Goal: Navigation & Orientation: Find specific page/section

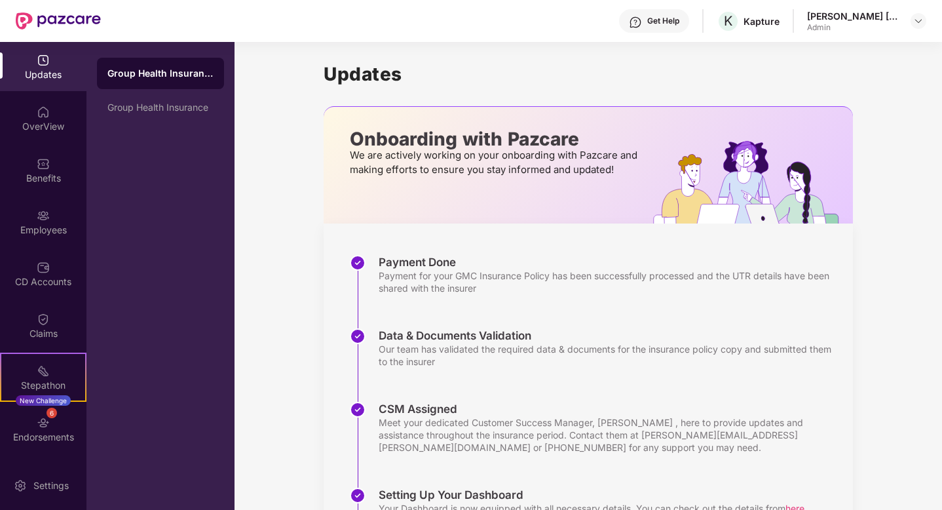
scroll to position [30, 0]
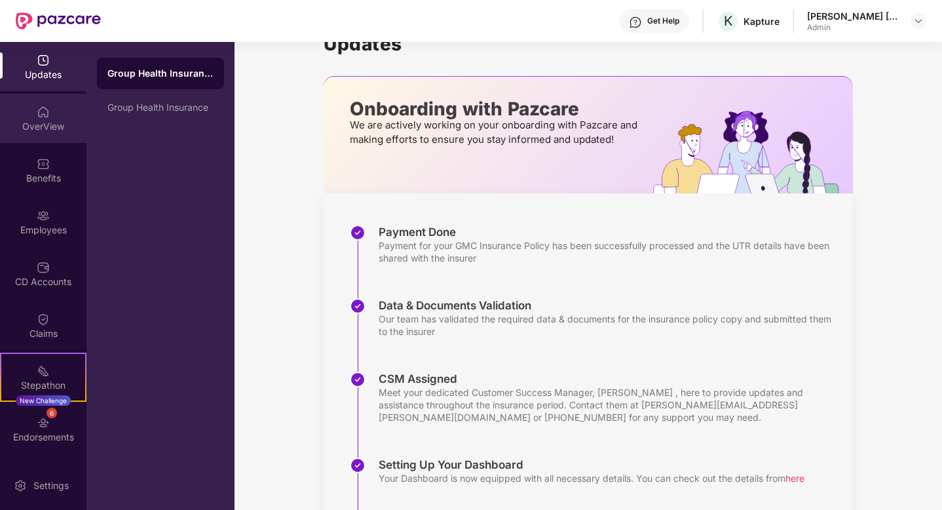
click at [61, 120] on div "OverView" at bounding box center [43, 126] width 86 height 13
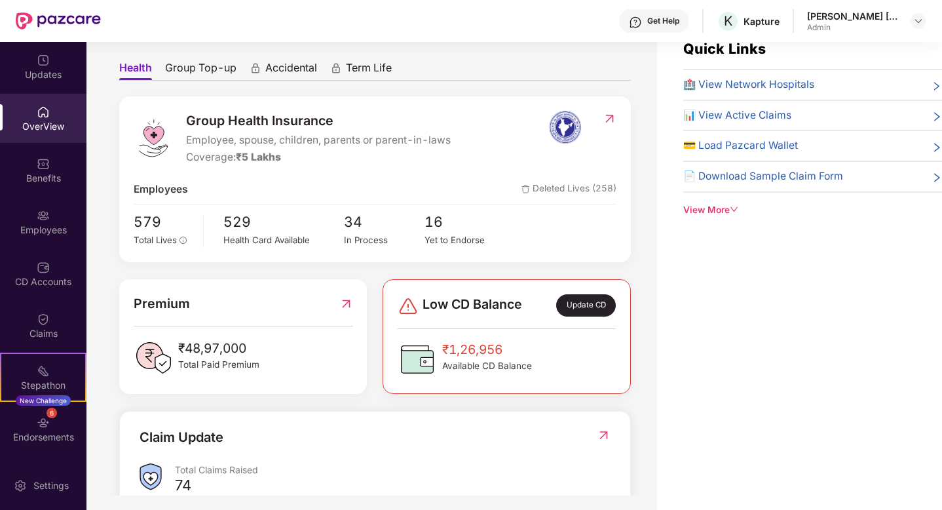
scroll to position [0, 0]
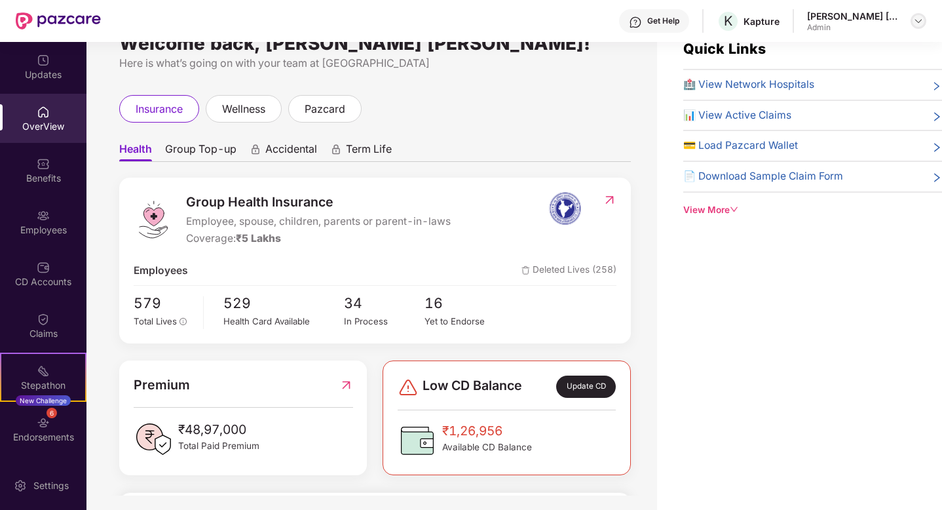
click at [914, 14] on div at bounding box center [919, 21] width 16 height 16
click at [487, 71] on div "Welcome back, [PERSON_NAME] [PERSON_NAME]! Here is what’s going on with your te…" at bounding box center [371, 253] width 571 height 483
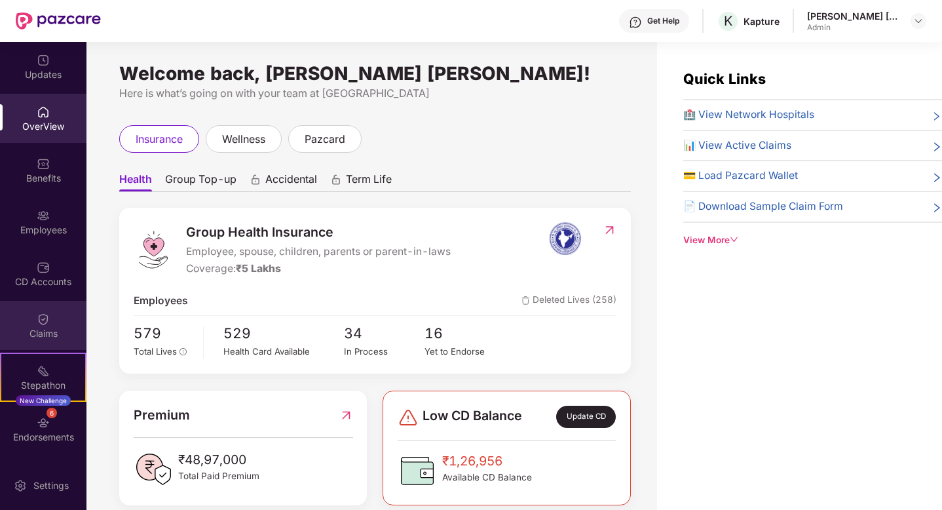
click at [56, 324] on div "Claims" at bounding box center [43, 325] width 86 height 49
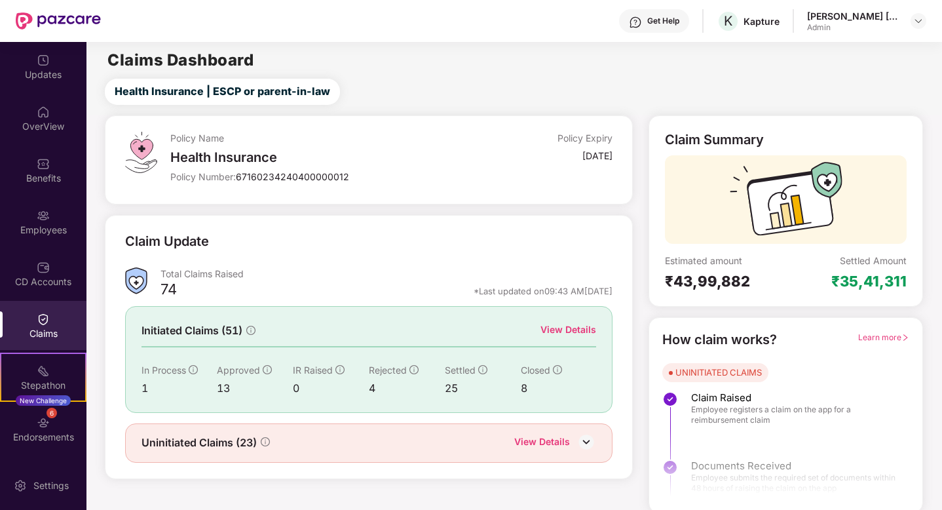
scroll to position [3, 0]
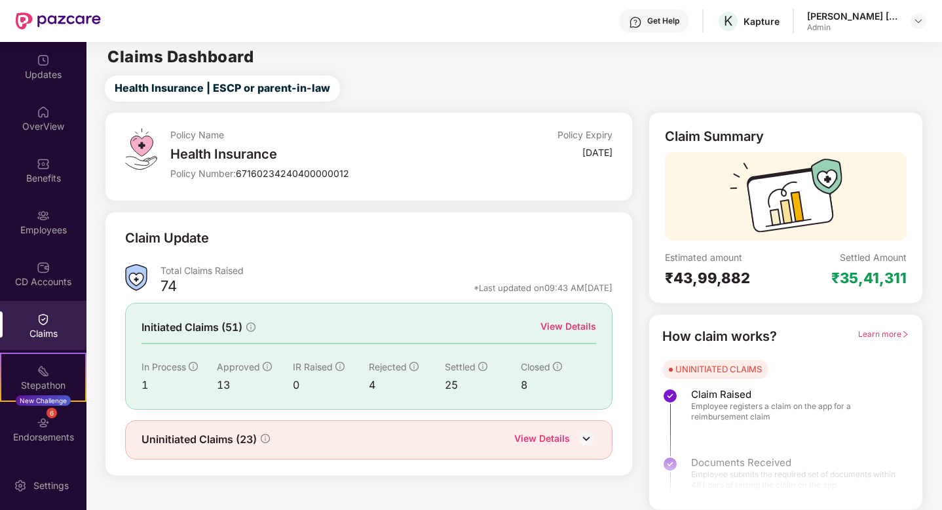
click at [584, 432] on img at bounding box center [586, 438] width 20 height 20
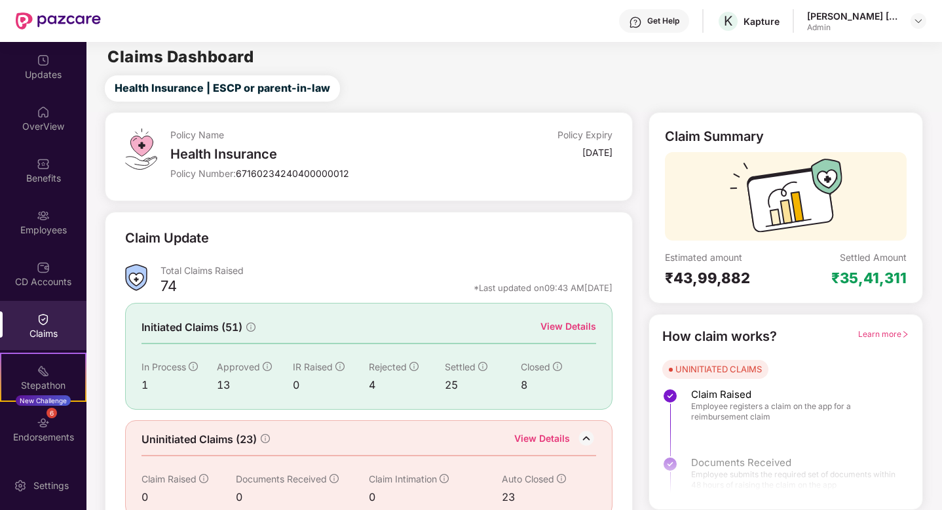
scroll to position [24, 0]
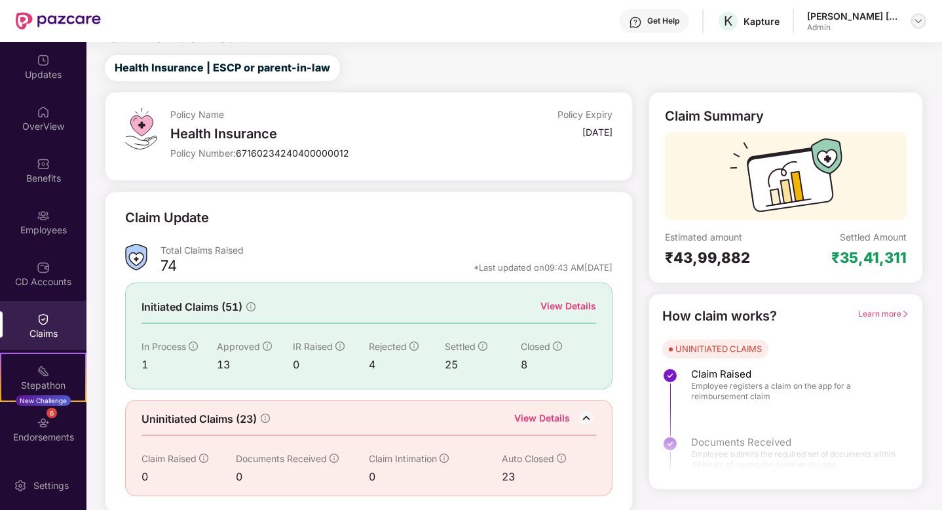
click at [914, 24] on img at bounding box center [918, 21] width 10 height 10
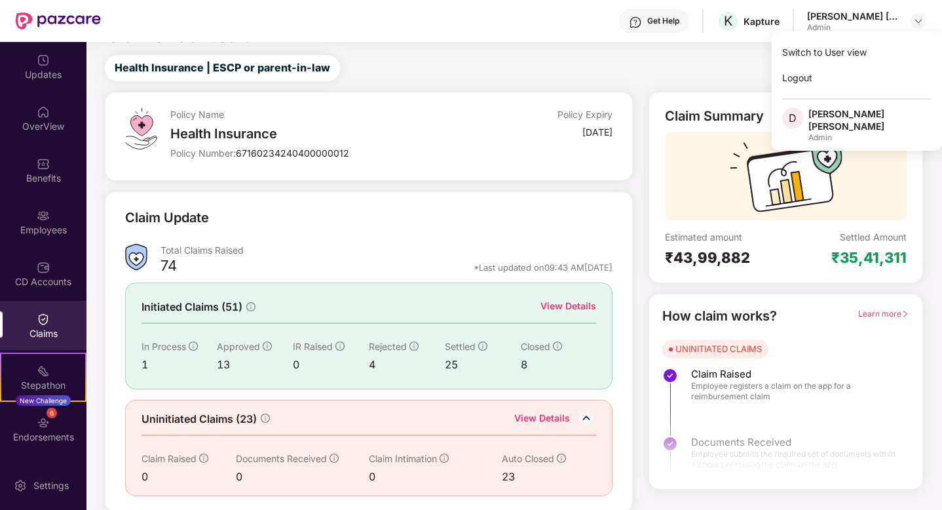
click at [695, 64] on div "Health Insurance | ESCP or parent-in-law" at bounding box center [517, 68] width 850 height 26
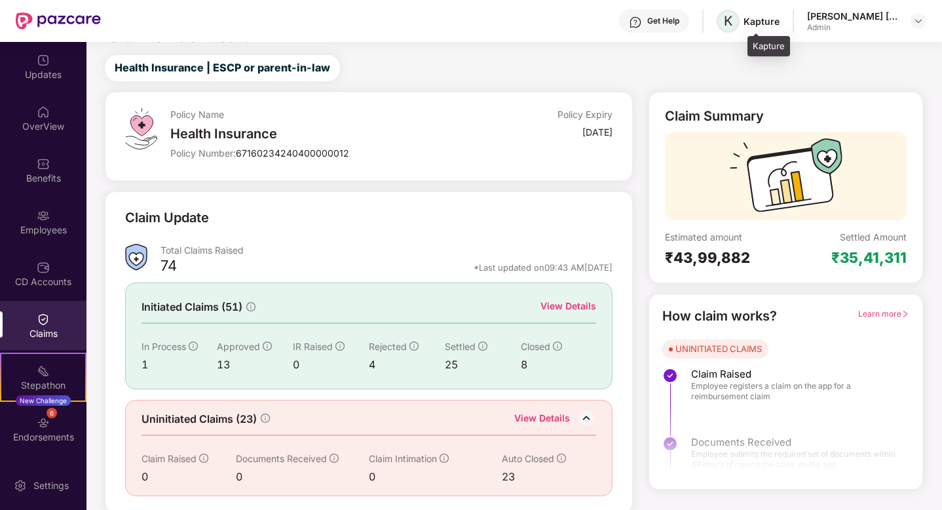
click at [732, 23] on span "K" at bounding box center [728, 21] width 9 height 16
click at [675, 24] on div "Get Help" at bounding box center [654, 21] width 70 height 24
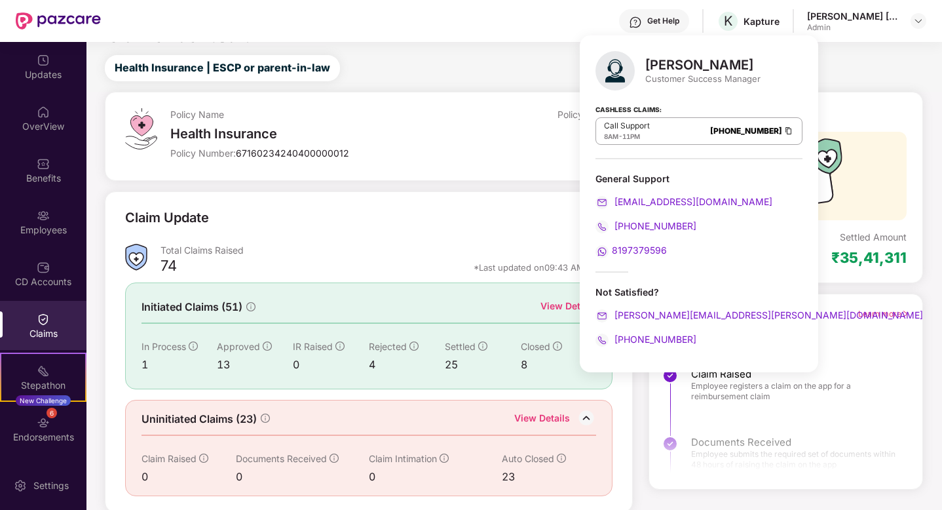
click at [534, 73] on div "Health Insurance | ESCP or parent-in-law" at bounding box center [517, 68] width 850 height 26
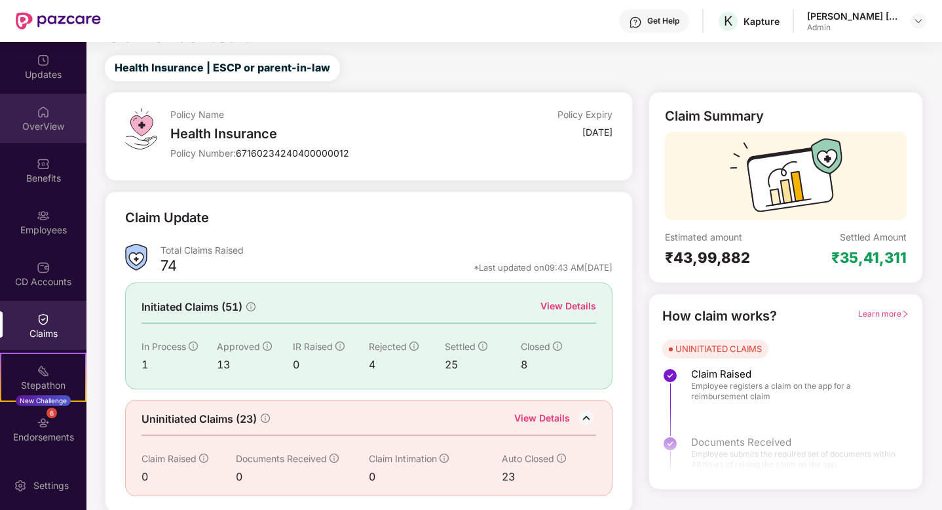
click at [41, 126] on div "OverView" at bounding box center [43, 126] width 86 height 13
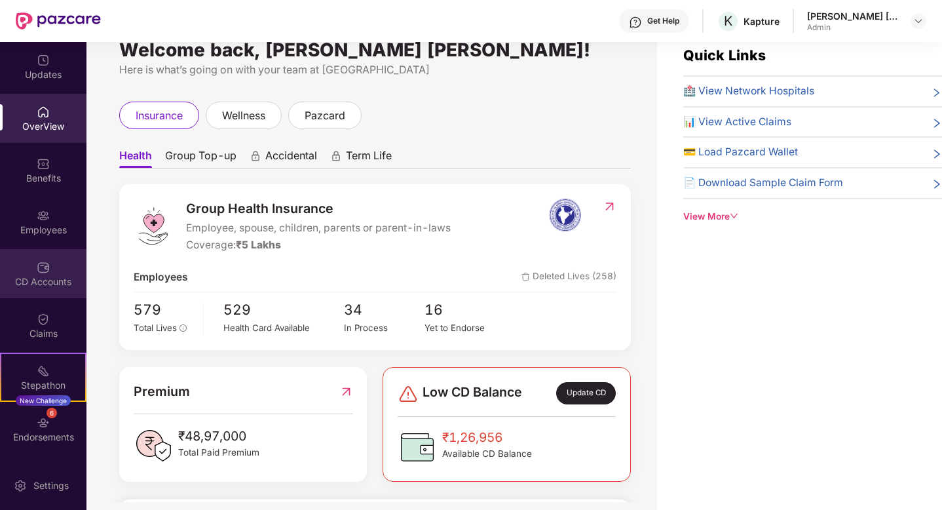
click at [42, 279] on div "CD Accounts" at bounding box center [43, 281] width 86 height 13
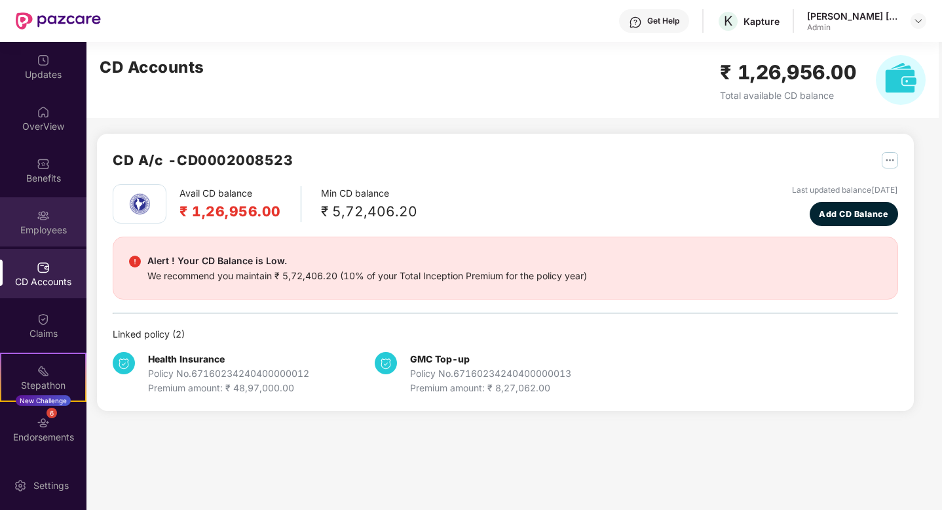
click at [55, 235] on div "Employees" at bounding box center [43, 229] width 86 height 13
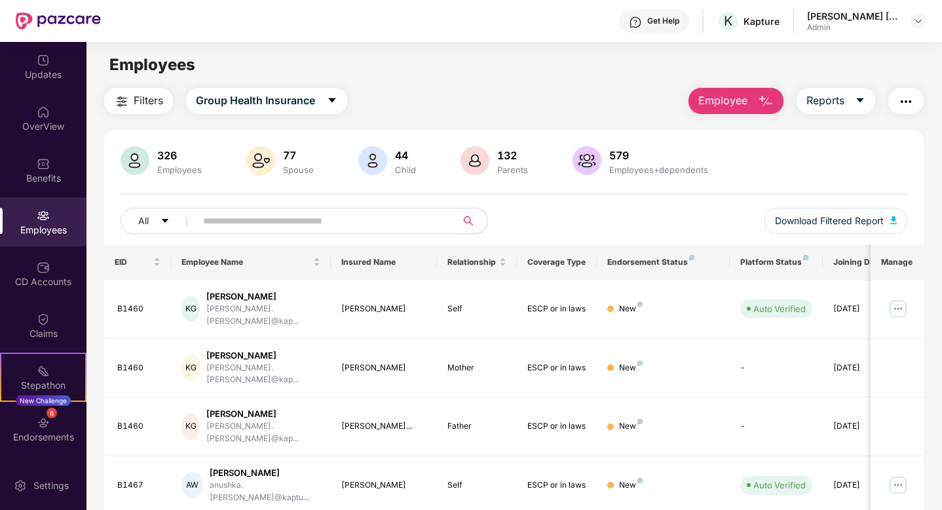
click at [904, 109] on button "button" at bounding box center [905, 101] width 35 height 26
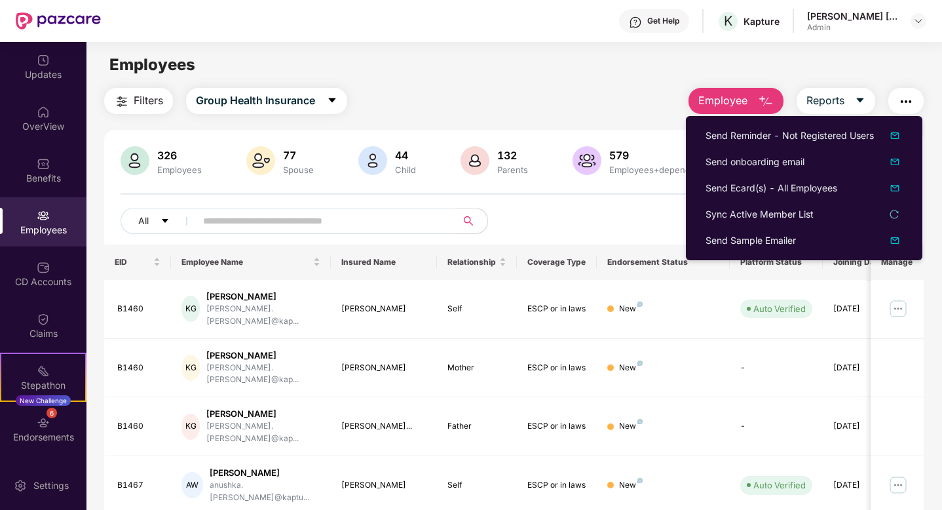
click at [645, 67] on div "Employees" at bounding box center [513, 64] width 855 height 25
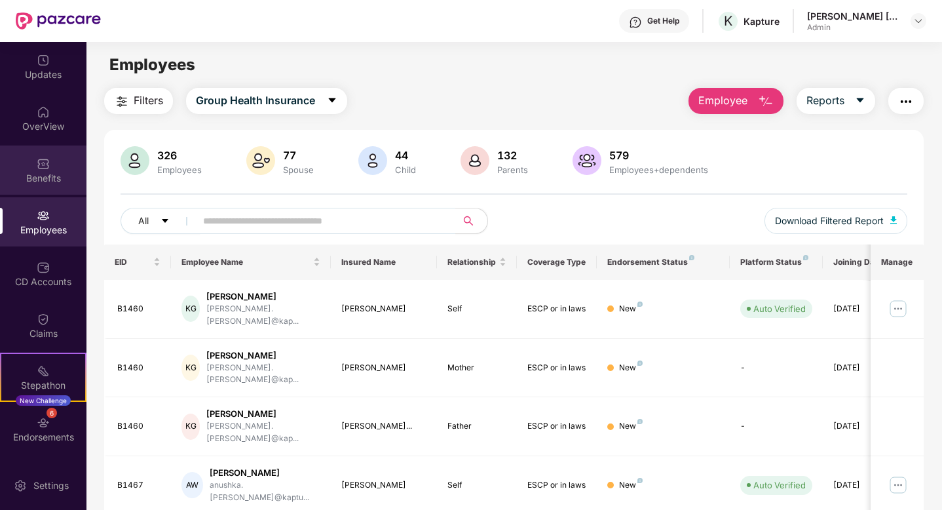
click at [31, 183] on div "Benefits" at bounding box center [43, 178] width 86 height 13
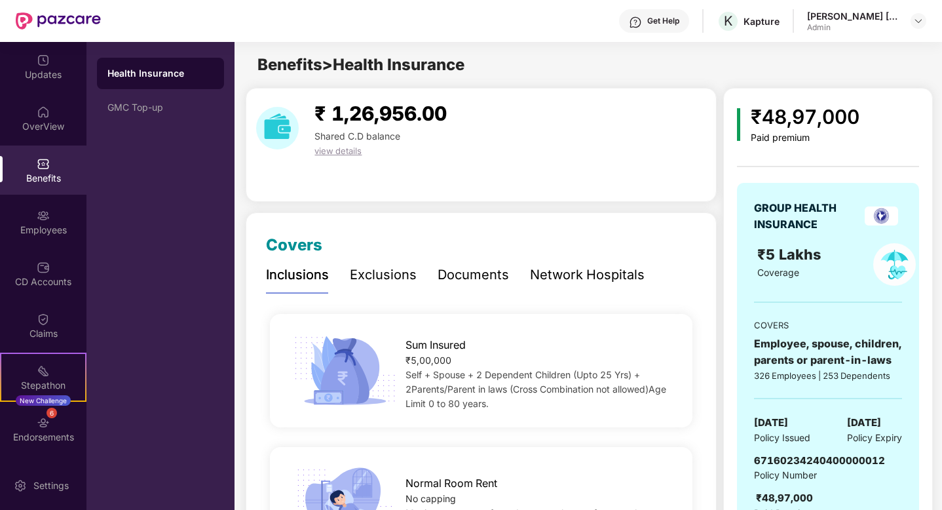
click at [618, 186] on div "₹ 1,26,956.00 Shared C.D balance view details" at bounding box center [481, 145] width 471 height 114
click at [329, 159] on div "₹ 1,26,956.00 Shared C.D balance view details" at bounding box center [481, 145] width 471 height 114
click at [333, 153] on span "view details" at bounding box center [337, 150] width 47 height 10
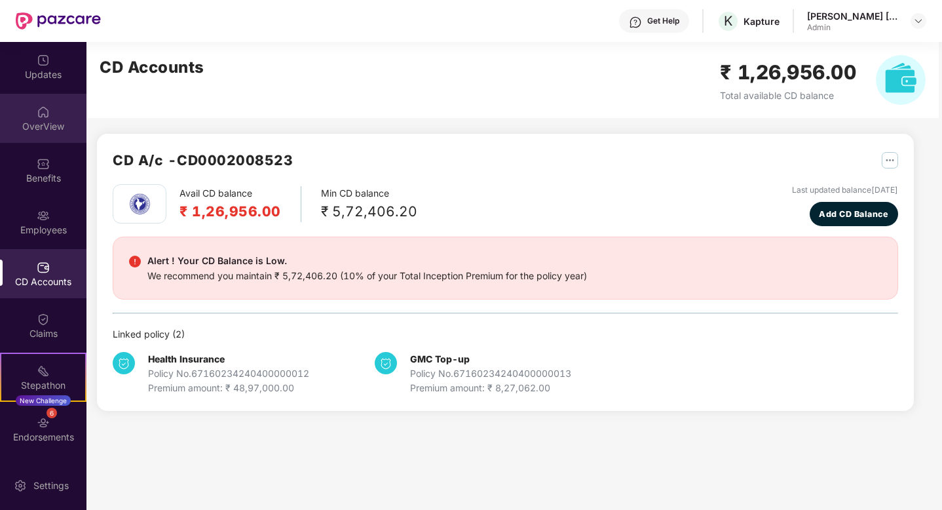
click at [46, 140] on div "OverView" at bounding box center [43, 118] width 86 height 49
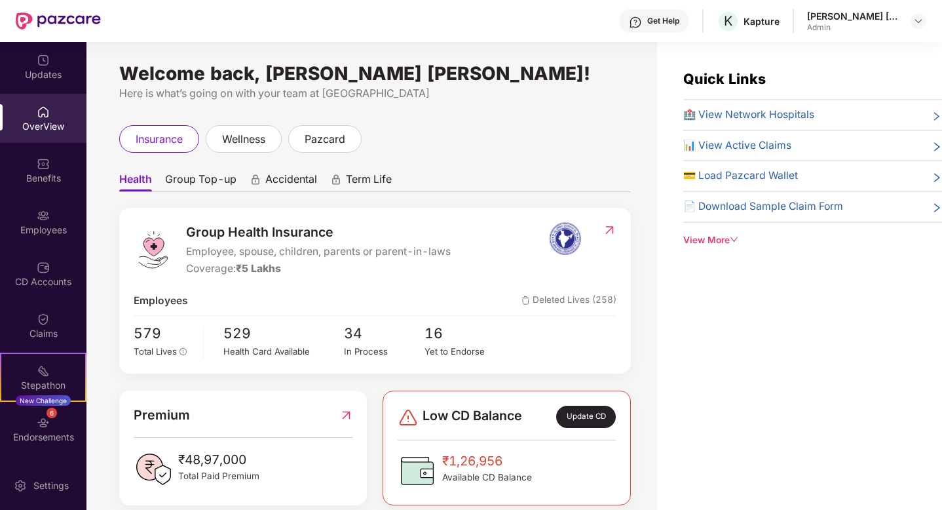
click at [723, 238] on div "View More" at bounding box center [812, 240] width 259 height 14
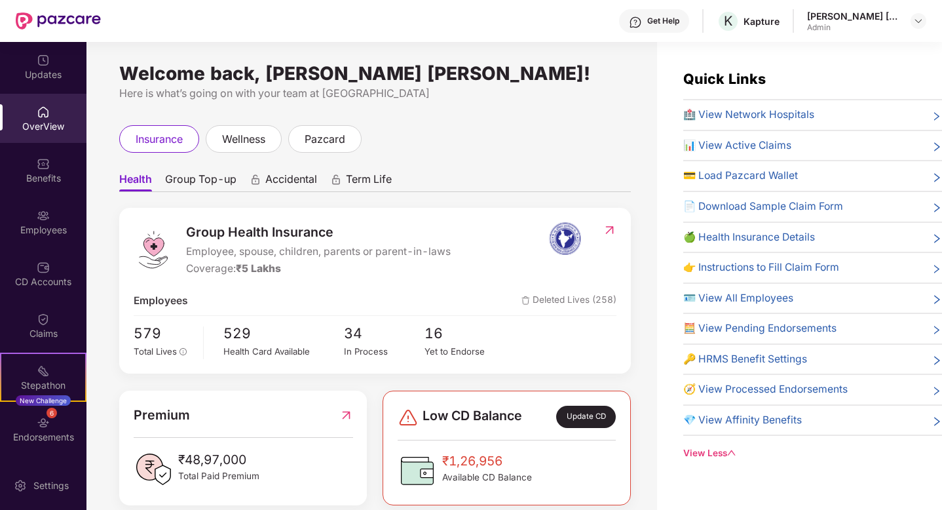
click at [723, 238] on span "🍏 Health Insurance Details" at bounding box center [749, 237] width 132 height 16
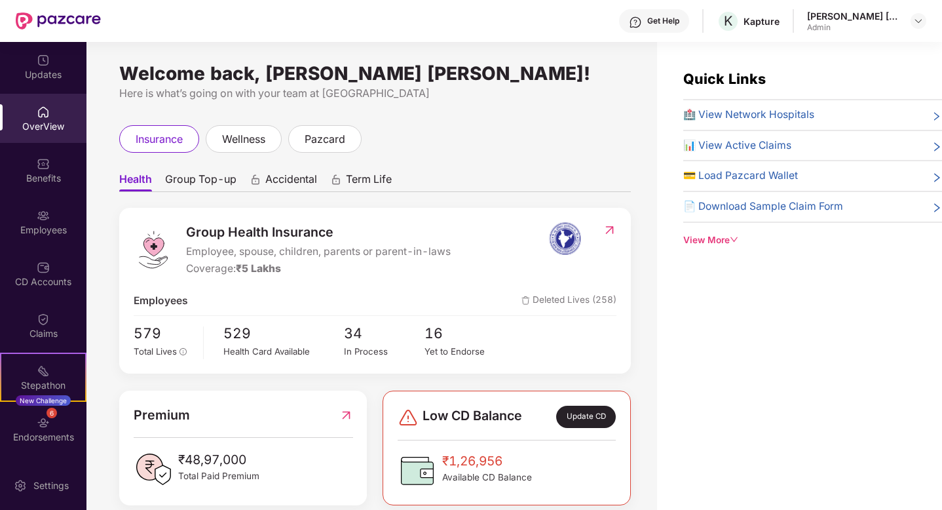
click at [709, 238] on div "View More" at bounding box center [812, 240] width 259 height 14
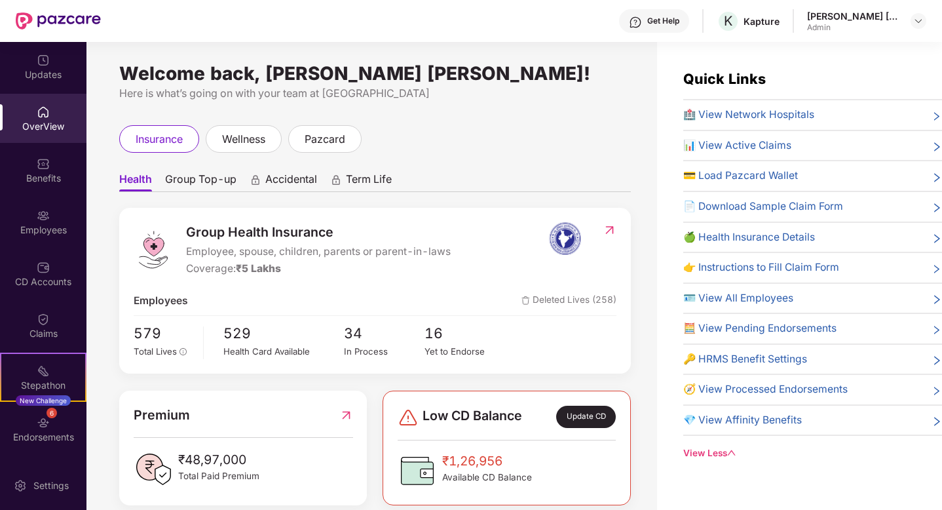
click at [742, 234] on span "🍏 Health Insurance Details" at bounding box center [749, 237] width 132 height 16
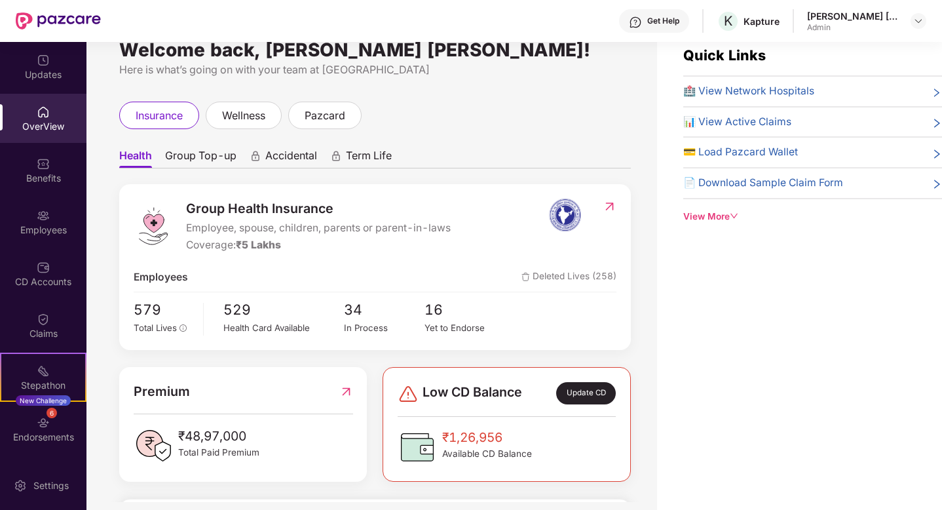
scroll to position [24, 0]
click at [723, 209] on div "View More" at bounding box center [812, 216] width 259 height 14
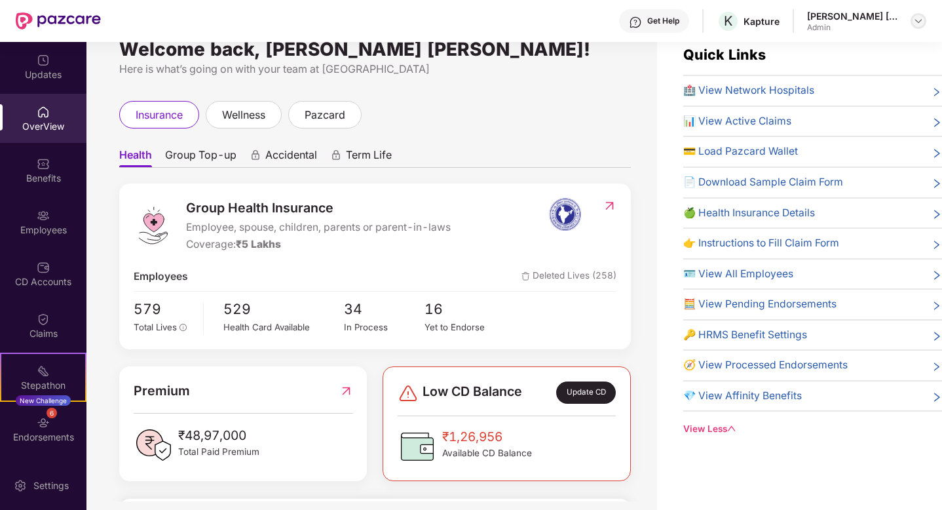
click at [916, 24] on img at bounding box center [918, 21] width 10 height 10
click at [475, 86] on div "Welcome back, [PERSON_NAME] [PERSON_NAME]! Here is what’s going on with your te…" at bounding box center [371, 259] width 571 height 483
click at [47, 271] on img at bounding box center [43, 267] width 13 height 13
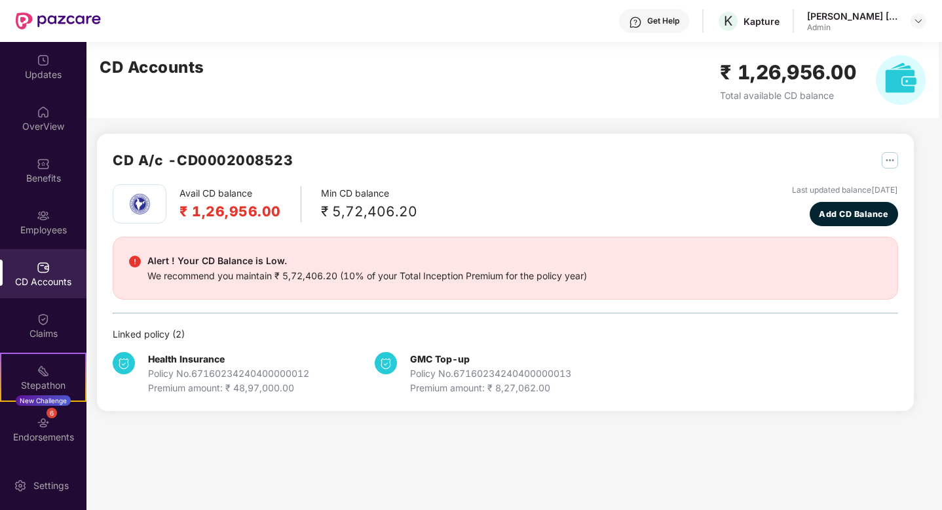
scroll to position [0, 0]
click at [247, 107] on div "CD Accounts ₹ 1,26,956.00 Total available CD balance" at bounding box center [512, 80] width 852 height 76
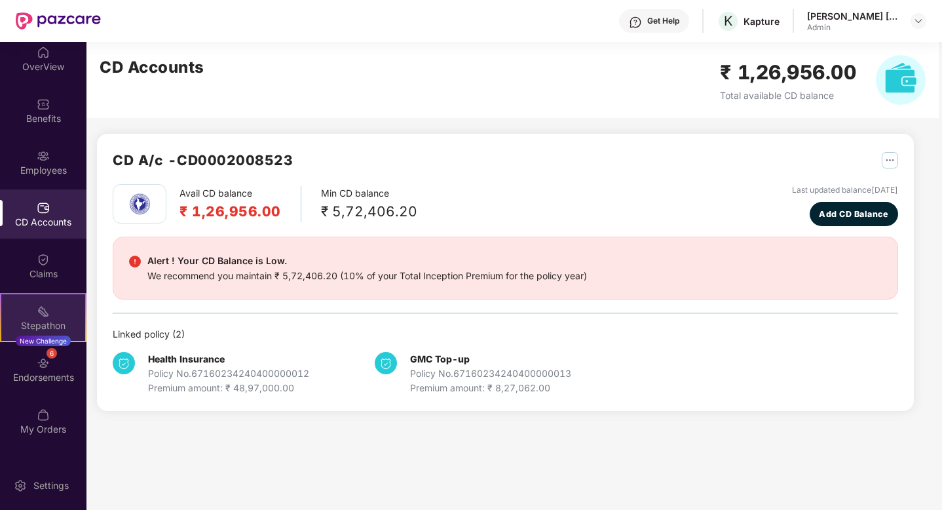
scroll to position [99, 0]
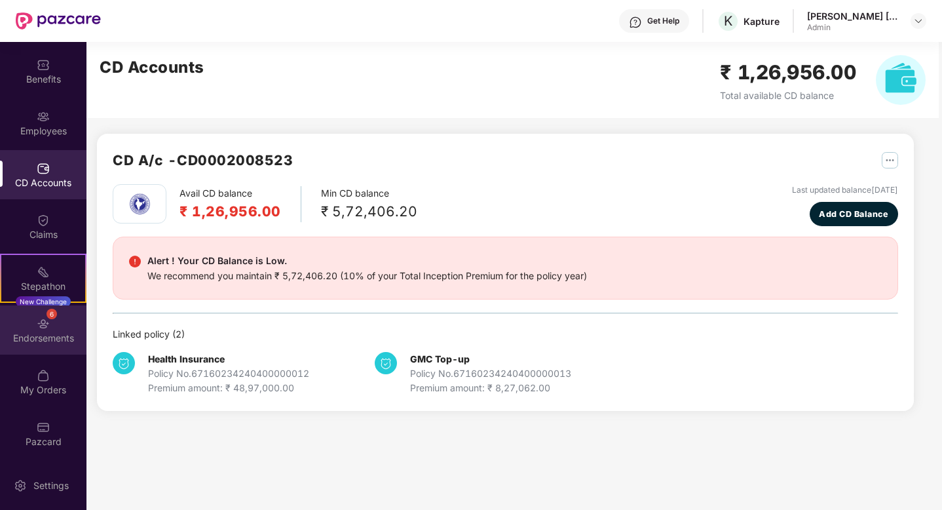
click at [48, 319] on div "6 Endorsements" at bounding box center [43, 329] width 86 height 49
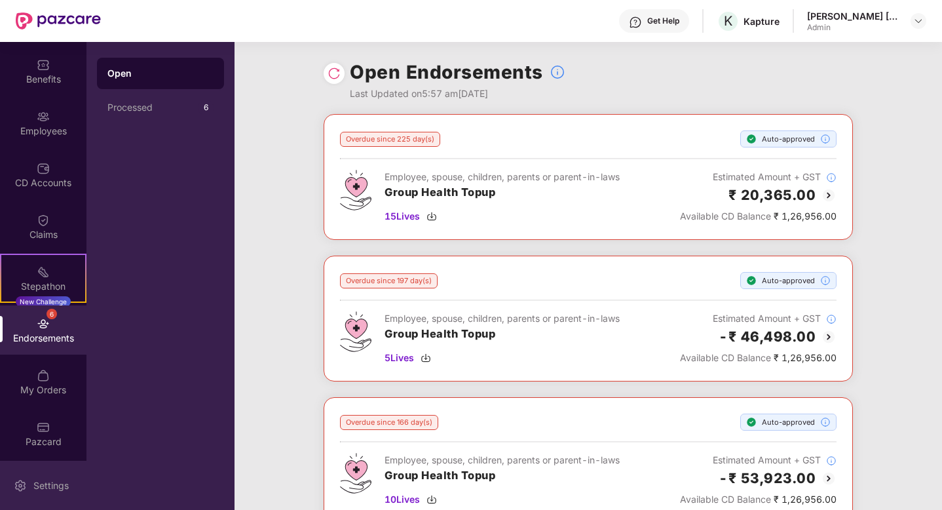
click at [41, 485] on div "Settings" at bounding box center [50, 485] width 43 height 13
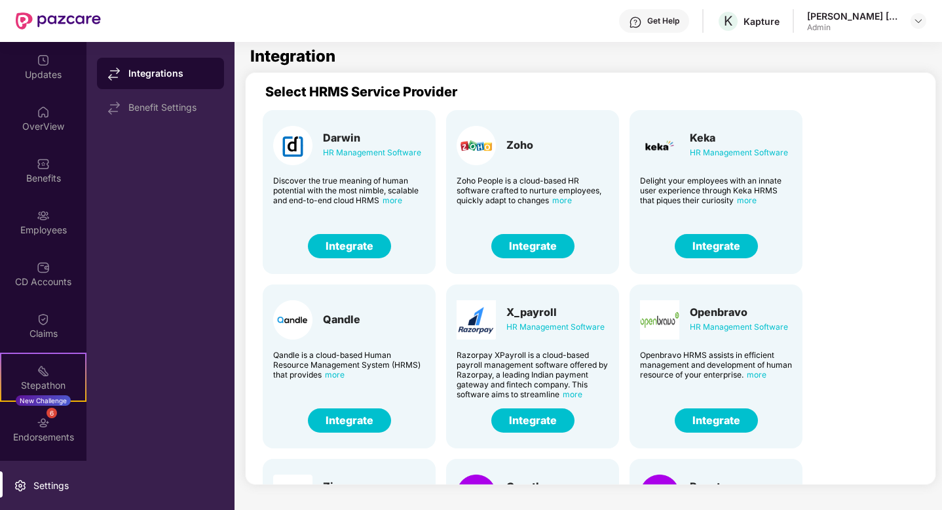
click at [176, 171] on div "Integrations Benefit Settings" at bounding box center [160, 276] width 148 height 468
